Goal: Task Accomplishment & Management: Use online tool/utility

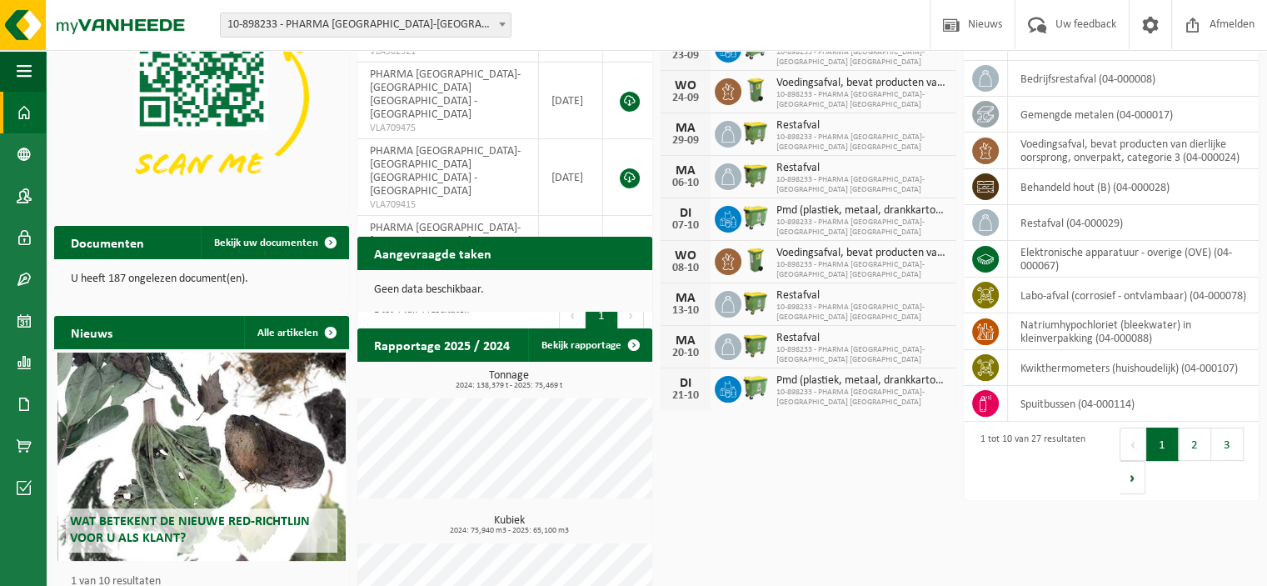
scroll to position [180, 0]
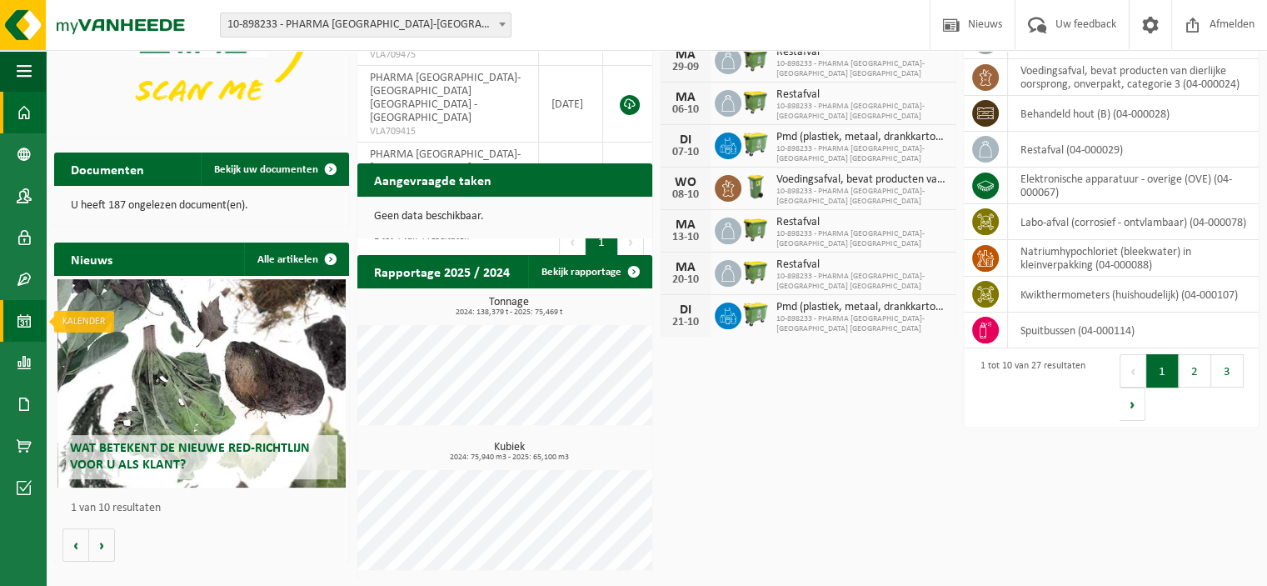
click at [27, 318] on span at bounding box center [24, 321] width 15 height 42
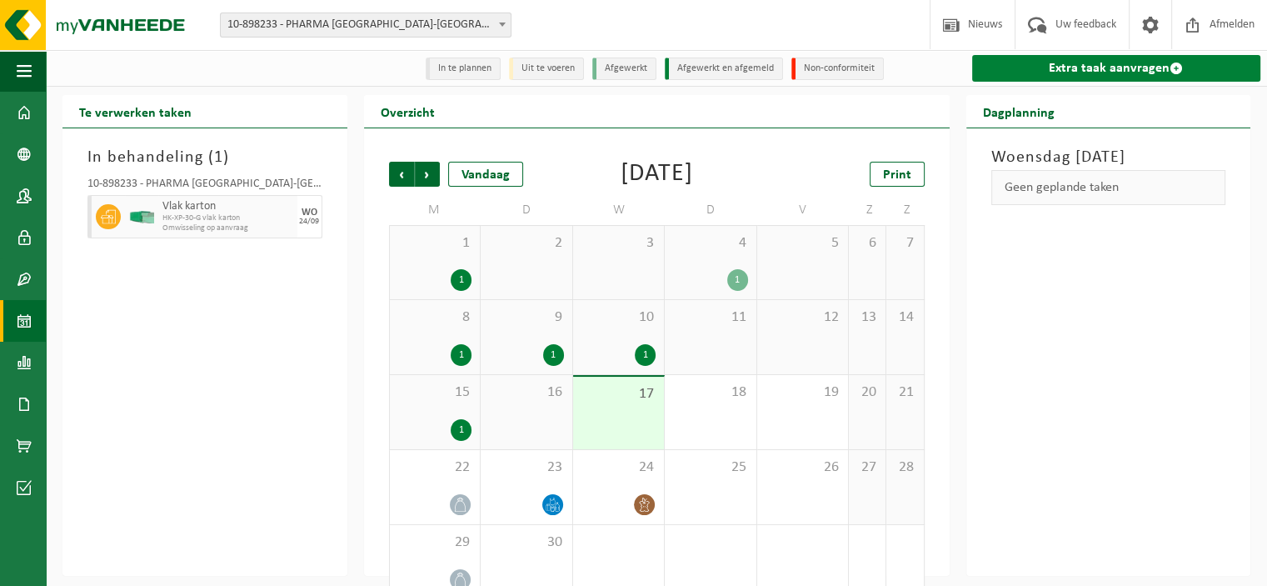
click at [1073, 75] on link "Extra taak aanvragen" at bounding box center [1116, 68] width 289 height 27
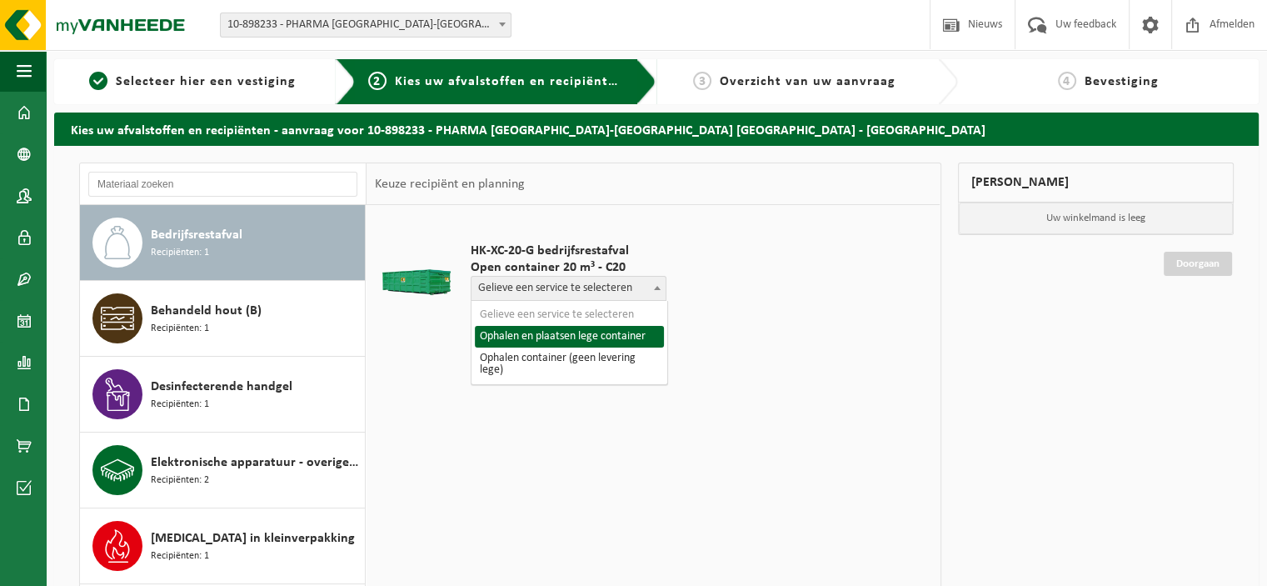
click at [617, 296] on span "Gelieve een service te selecteren" at bounding box center [568, 288] width 194 height 23
select select "P2PL-VEL-078153_HK-XC-20-GN-00_04-000008_46"
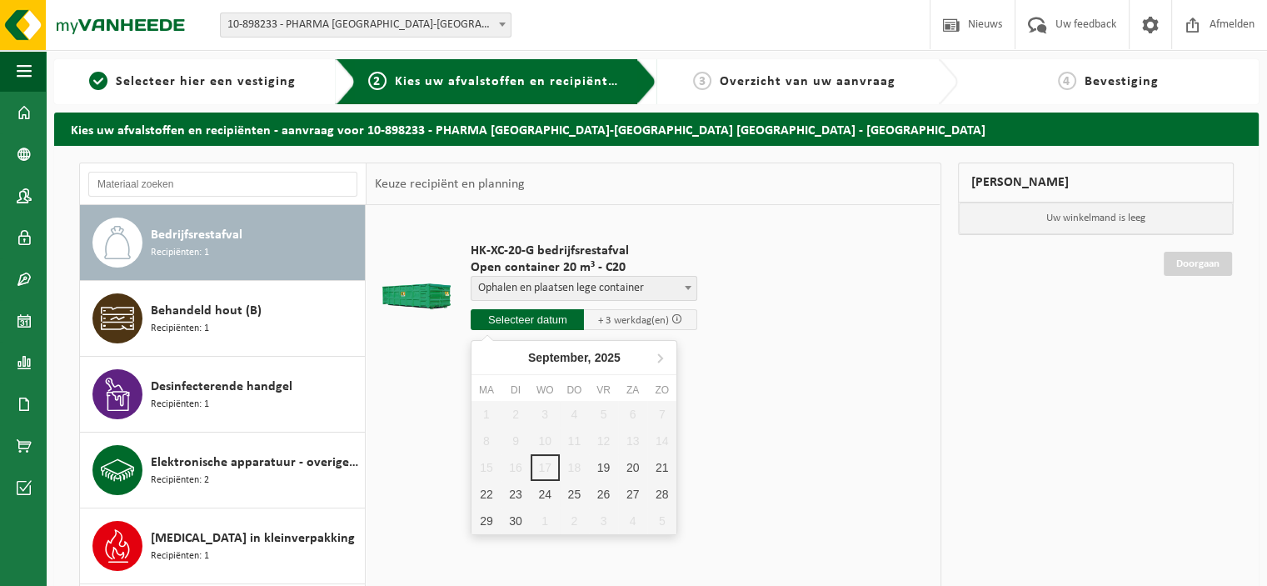
click at [547, 318] on input "text" at bounding box center [527, 319] width 113 height 21
click at [608, 466] on div "19" at bounding box center [603, 467] width 29 height 27
type input "Van 2025-09-19"
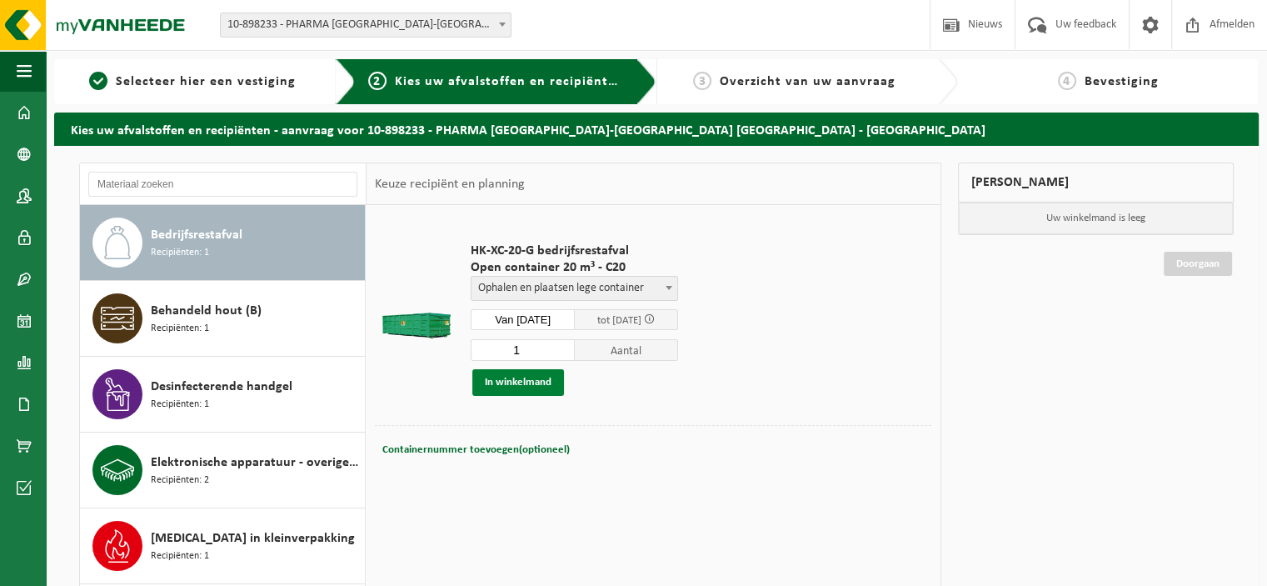
click at [517, 382] on button "In winkelmand" at bounding box center [518, 382] width 92 height 27
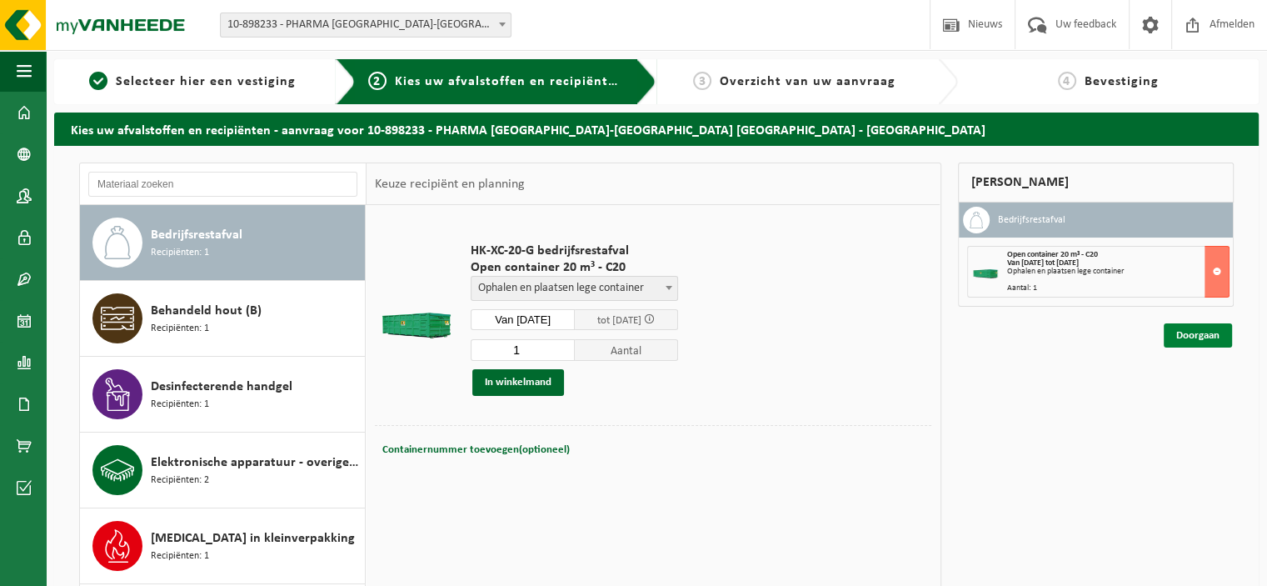
click at [1199, 336] on link "Doorgaan" at bounding box center [1198, 335] width 68 height 24
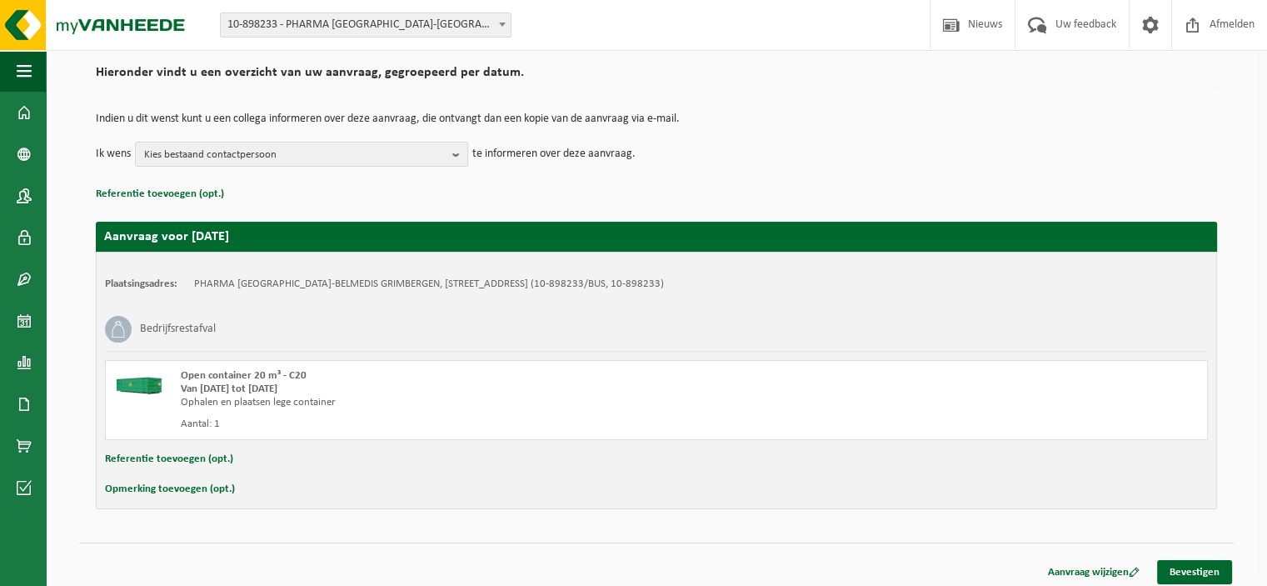
scroll to position [127, 0]
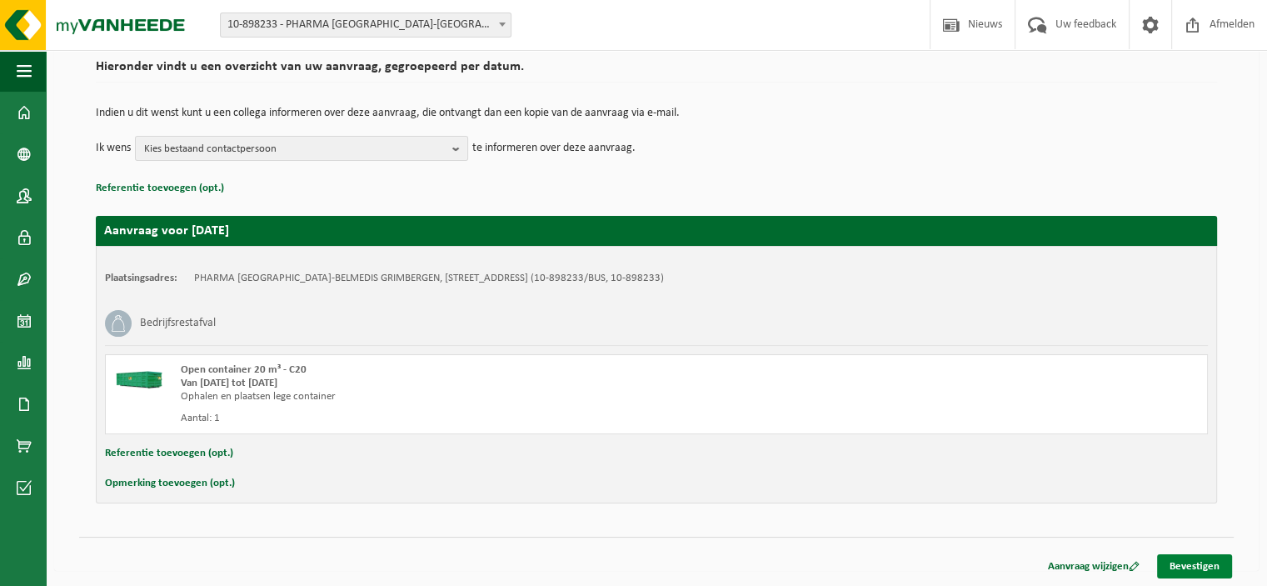
click at [1196, 560] on link "Bevestigen" at bounding box center [1194, 566] width 75 height 24
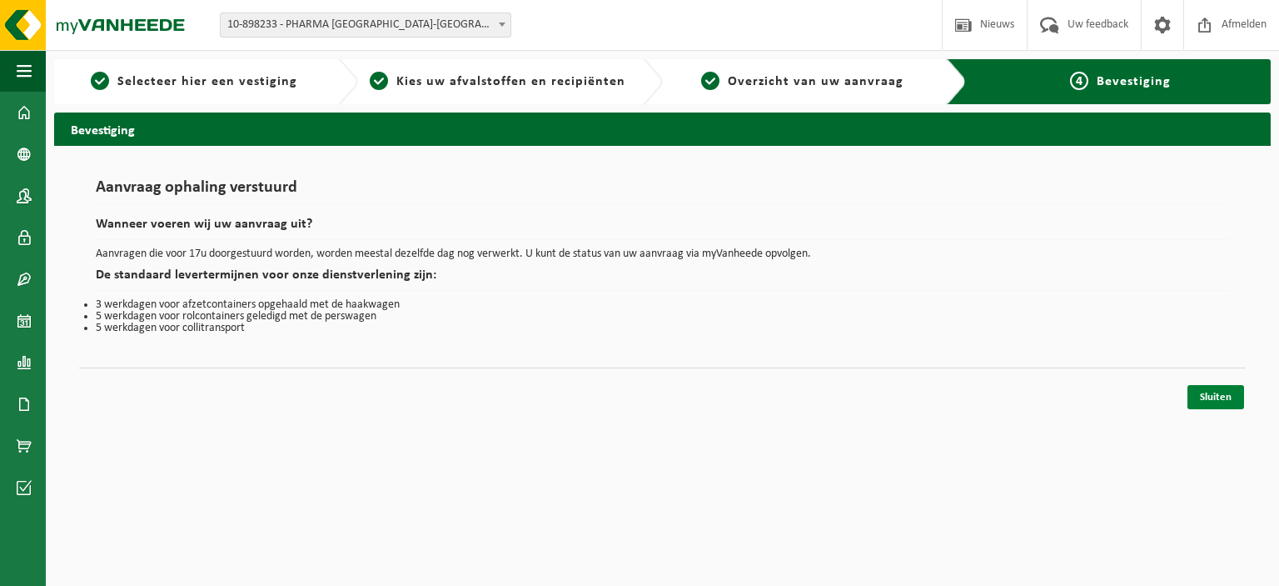
click at [1217, 403] on link "Sluiten" at bounding box center [1216, 397] width 57 height 24
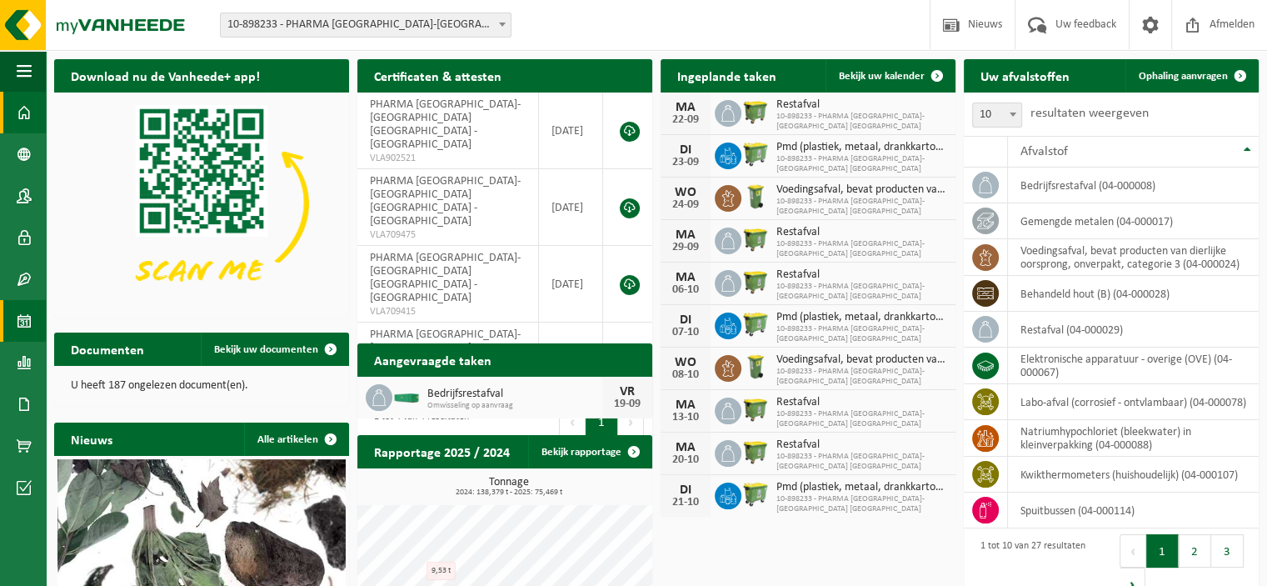
click at [23, 319] on span at bounding box center [24, 321] width 15 height 42
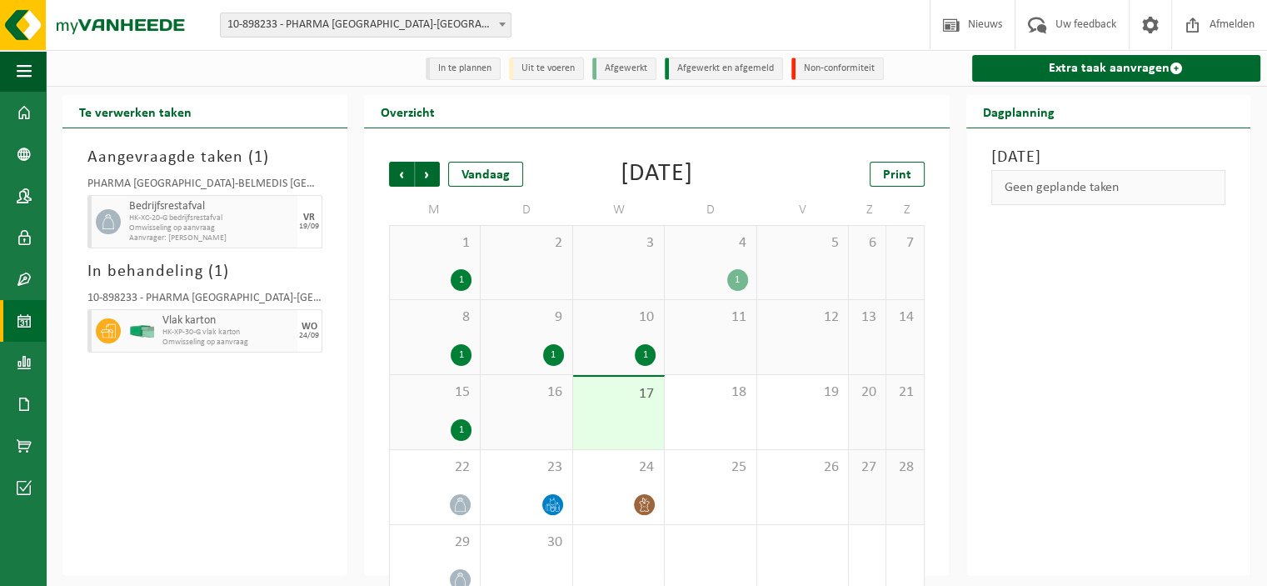
scroll to position [32, 0]
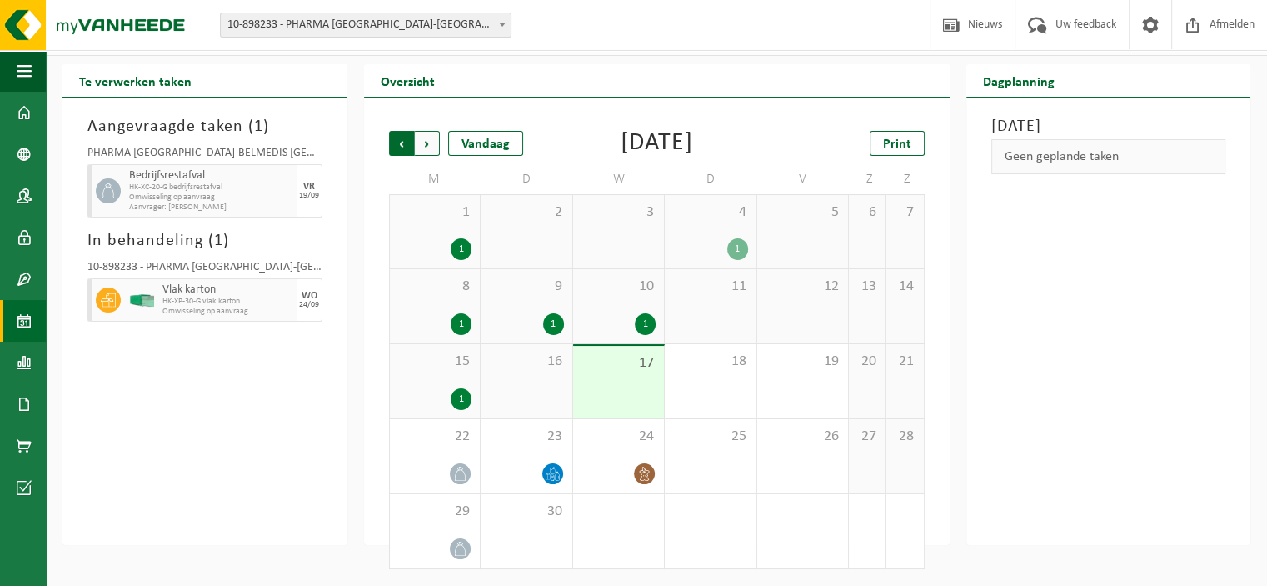
click at [436, 138] on span "Volgende" at bounding box center [427, 143] width 25 height 25
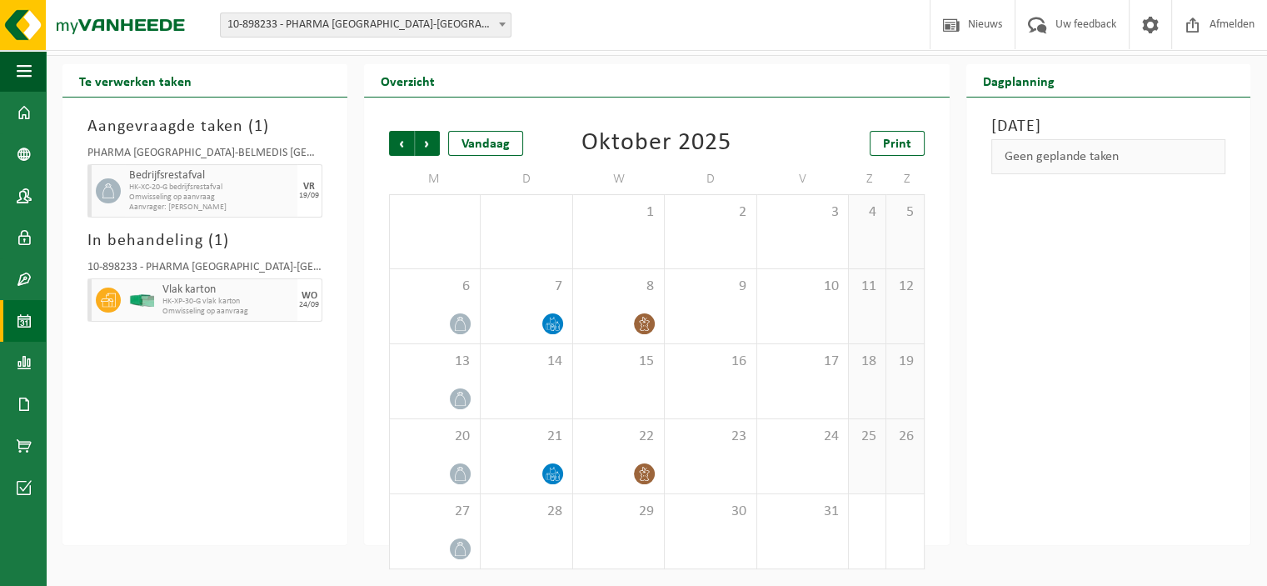
click at [436, 138] on span "Volgende" at bounding box center [427, 143] width 25 height 25
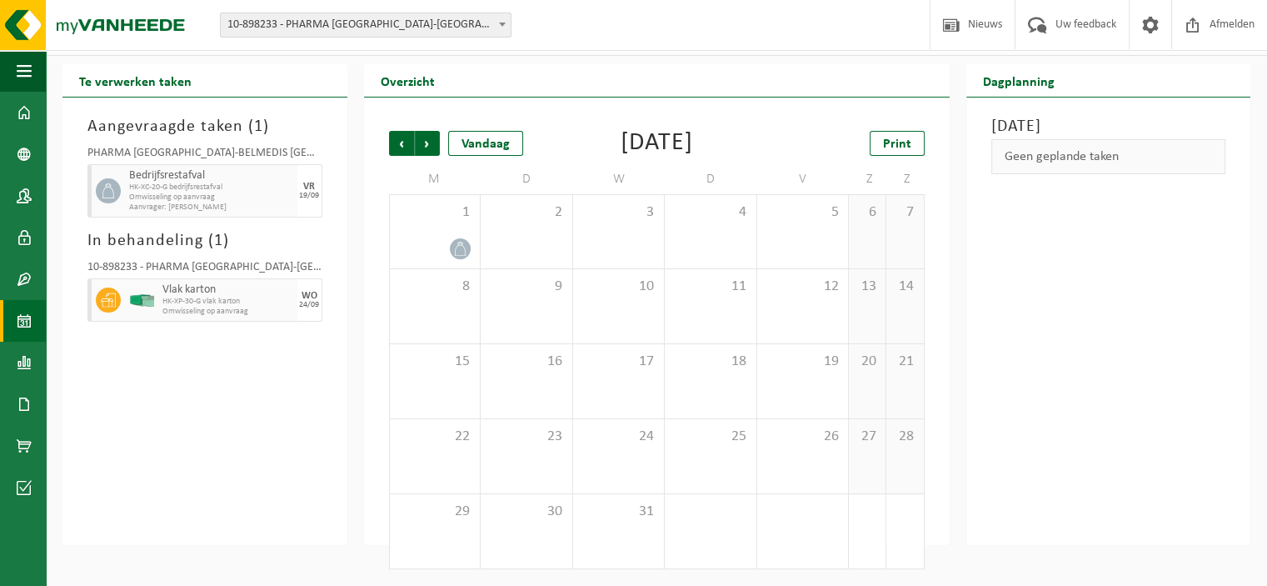
click at [436, 138] on span "Volgende" at bounding box center [427, 143] width 25 height 25
click at [400, 144] on span "Vorige" at bounding box center [401, 143] width 25 height 25
click at [400, 145] on span "Vorige" at bounding box center [401, 143] width 25 height 25
